Goal: Check status

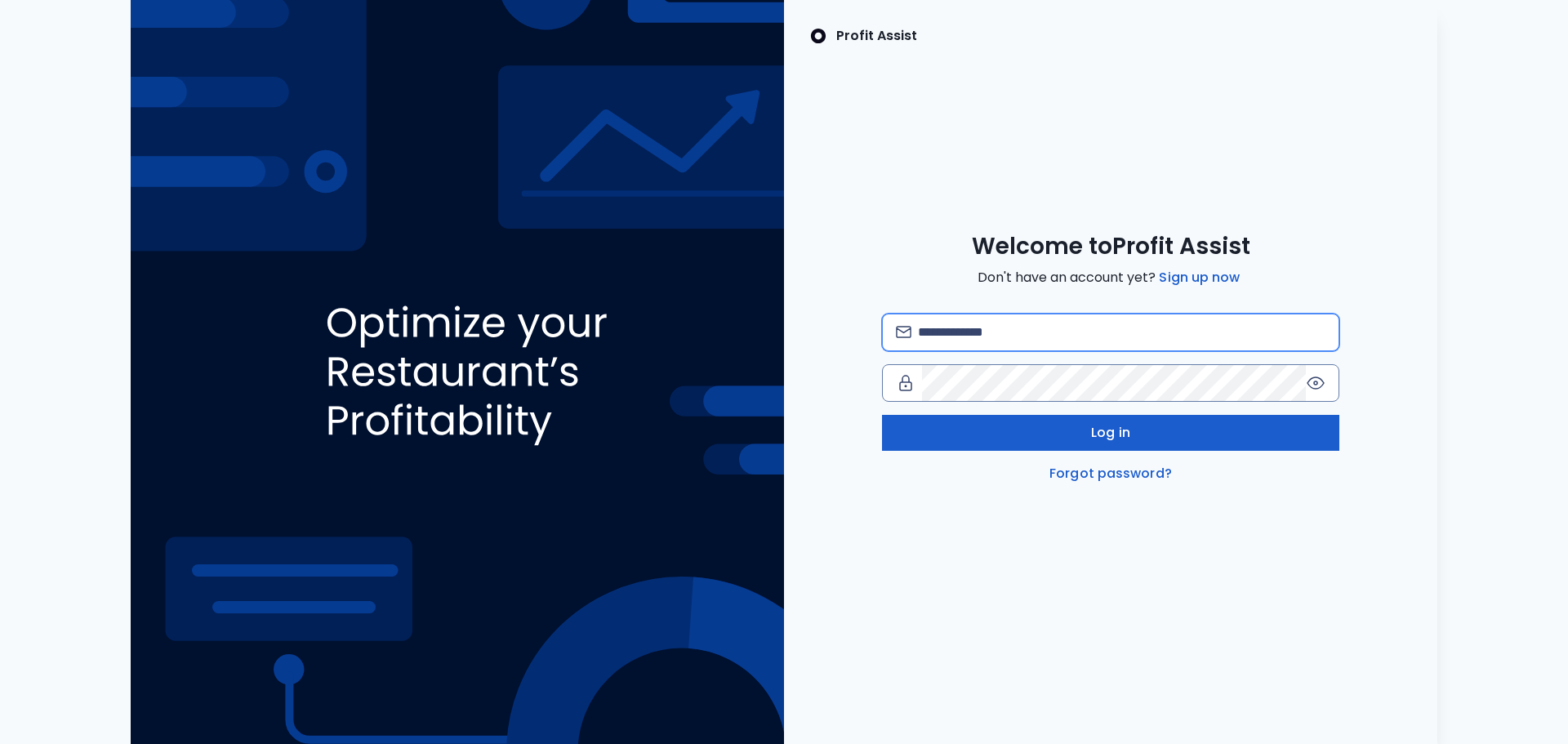
type input "**********"
click at [1168, 416] on button "Log in" at bounding box center [1110, 432] width 458 height 35
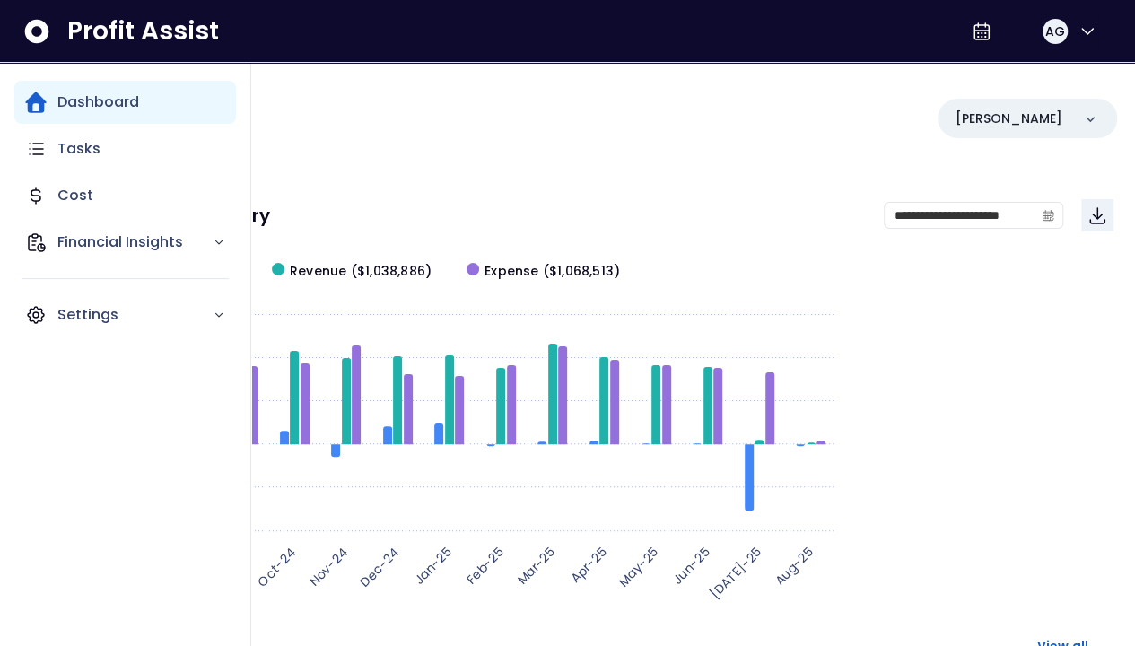
click at [97, 102] on p "Dashboard" at bounding box center [98, 103] width 82 height 22
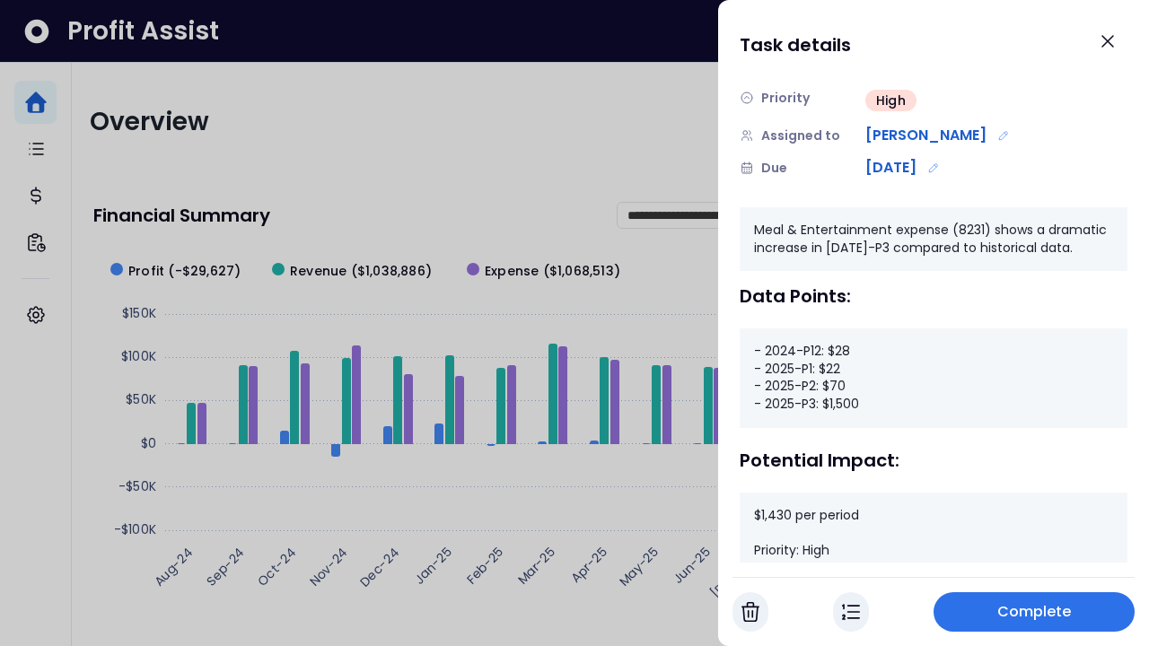
scroll to position [91, 0]
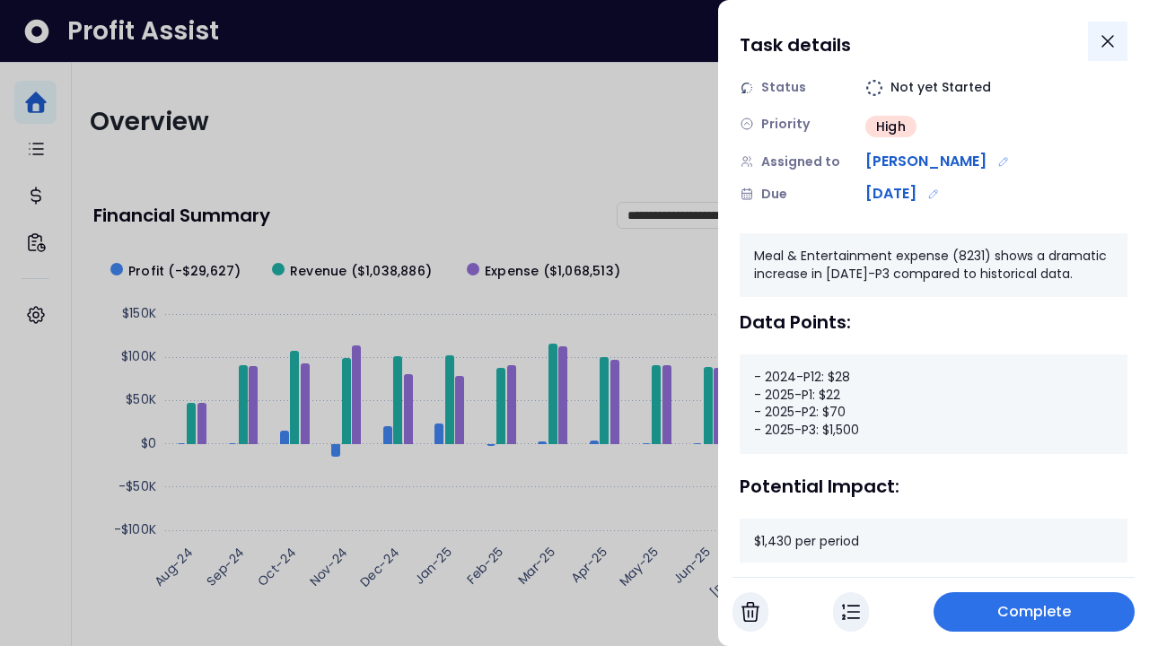
click at [1098, 41] on icon "Close" at bounding box center [1108, 42] width 22 height 22
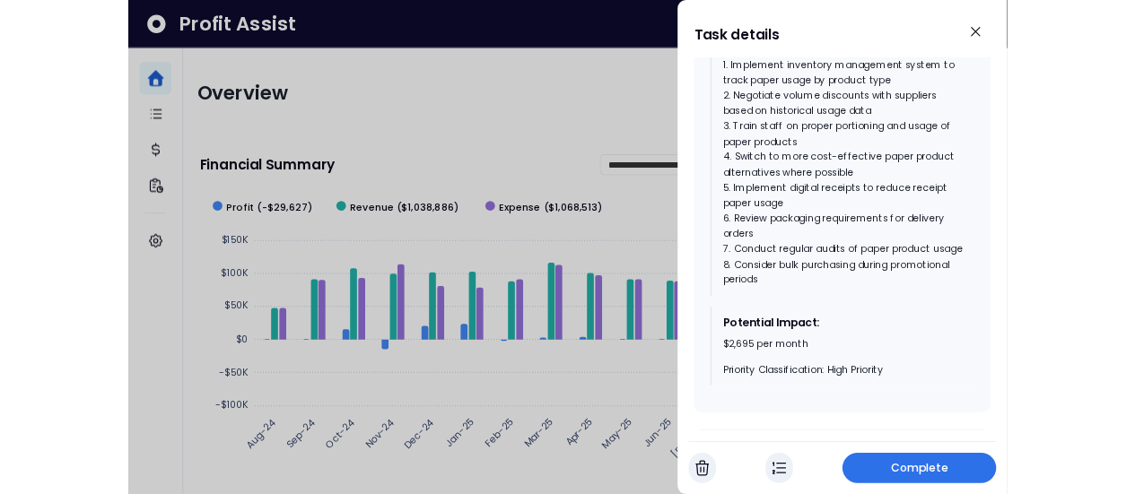
scroll to position [987, 0]
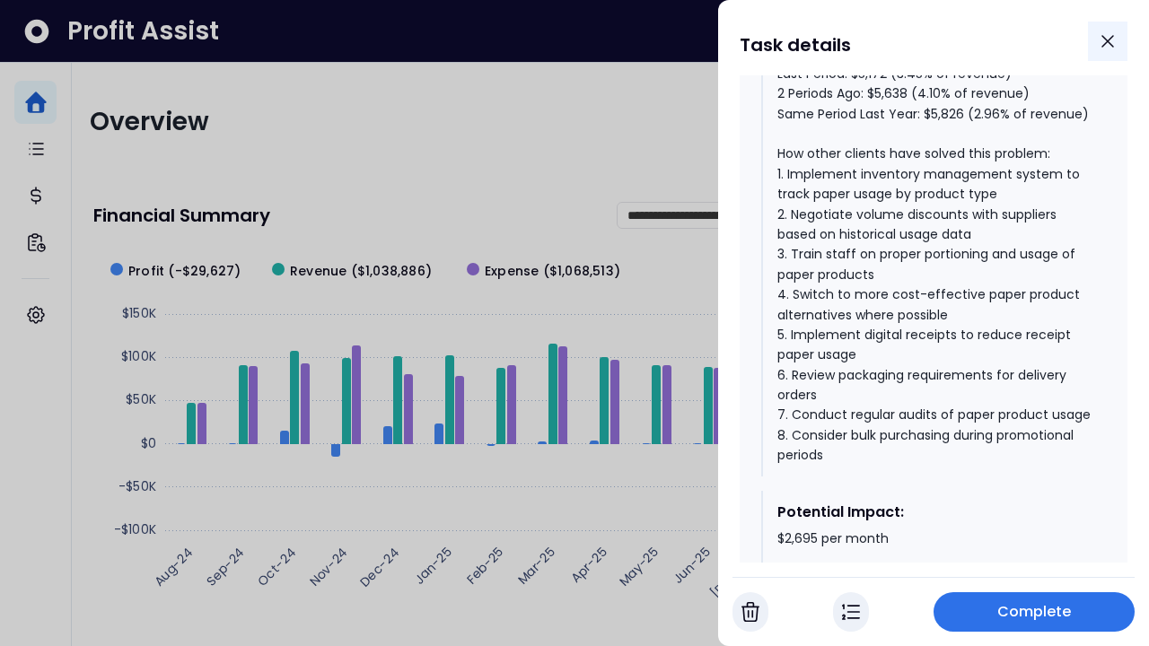
click at [1112, 48] on icon "Close" at bounding box center [1108, 42] width 22 height 22
